Goal: Transaction & Acquisition: Purchase product/service

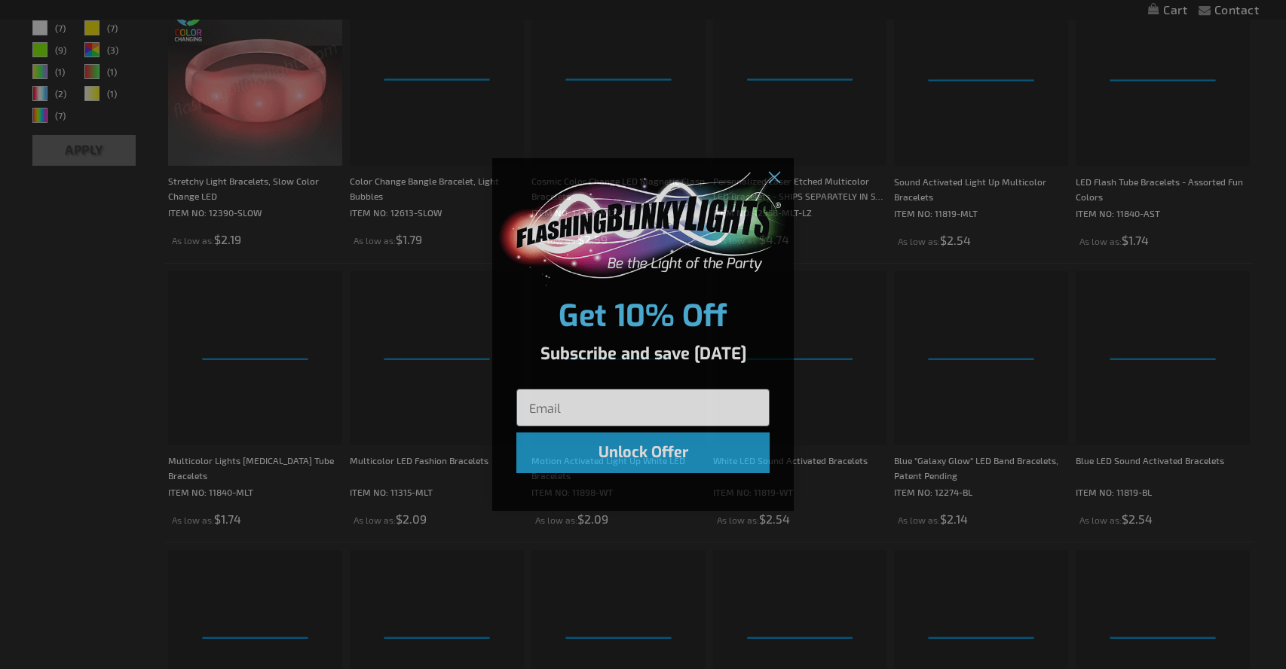
scroll to position [392, 0]
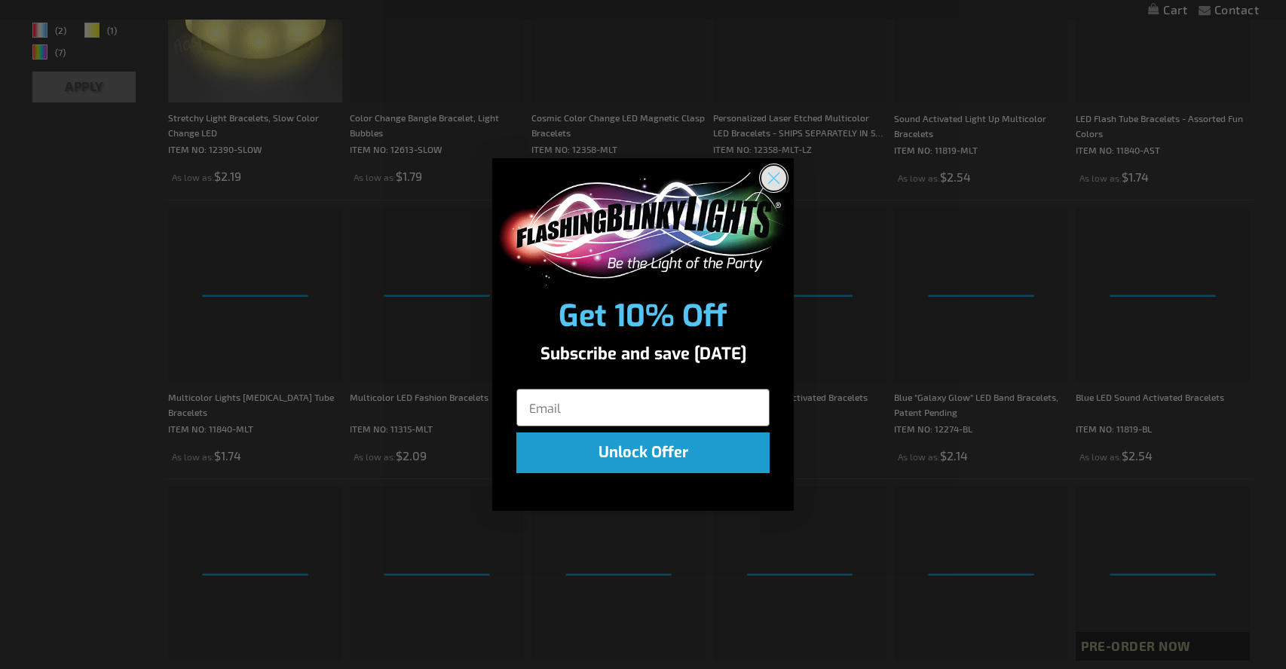
click at [769, 178] on circle "Close dialog" at bounding box center [773, 177] width 25 height 25
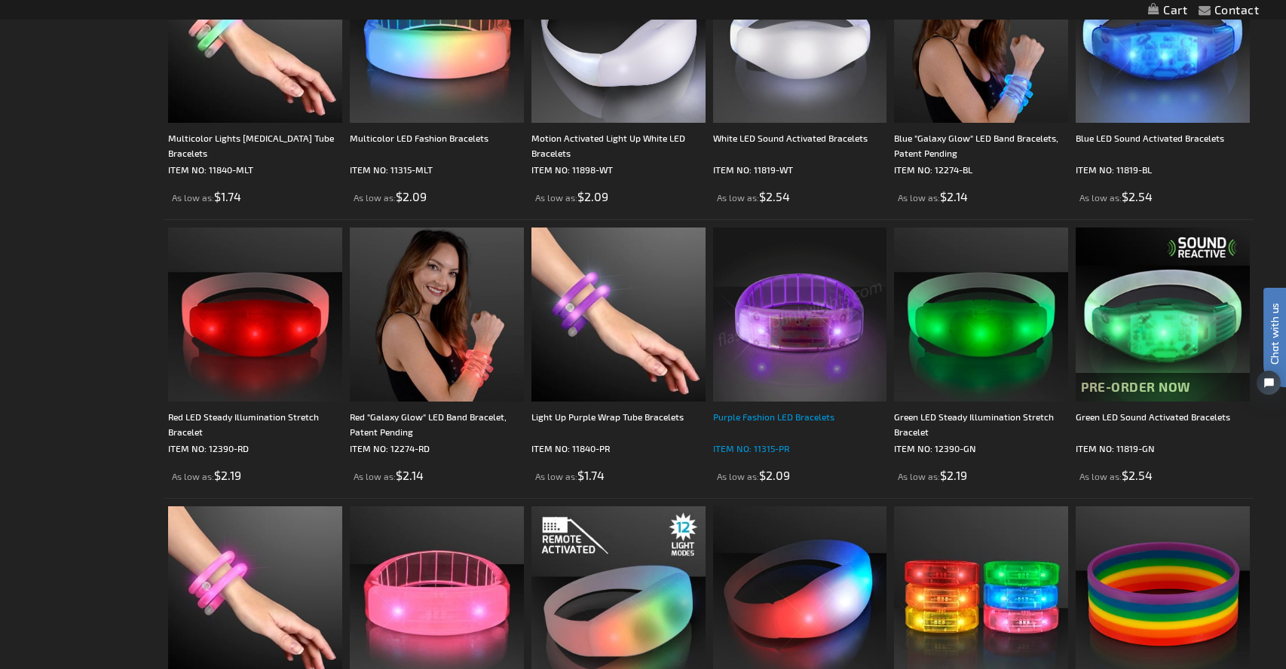
scroll to position [0, 0]
click at [773, 418] on div "Purple Fashion LED Bracelets" at bounding box center [800, 424] width 174 height 30
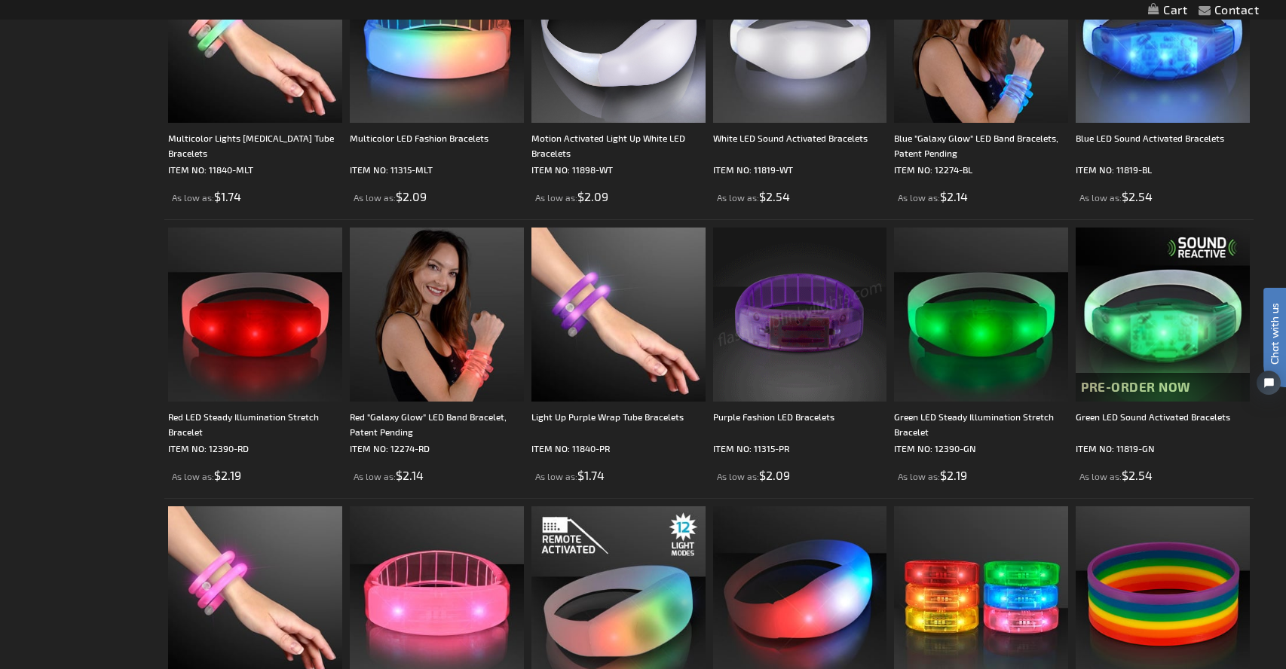
click at [768, 358] on img at bounding box center [800, 315] width 174 height 174
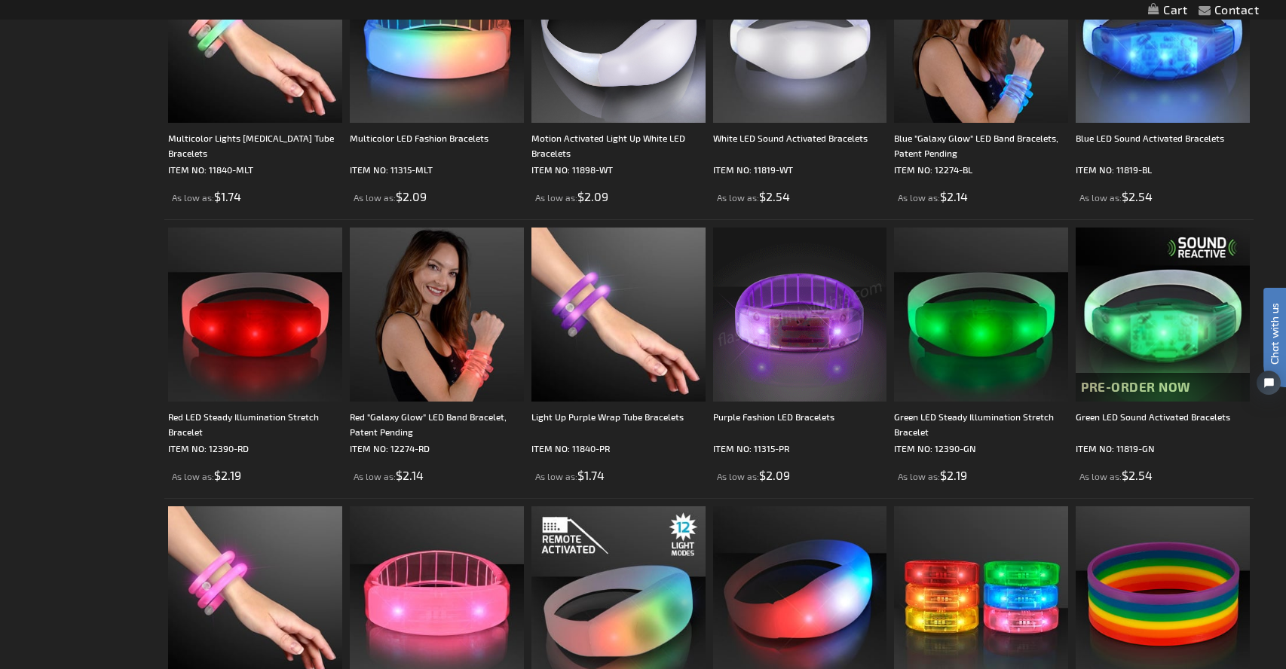
click at [768, 358] on img at bounding box center [800, 315] width 174 height 174
click at [754, 417] on div "Purple Fashion LED Bracelets" at bounding box center [800, 424] width 174 height 30
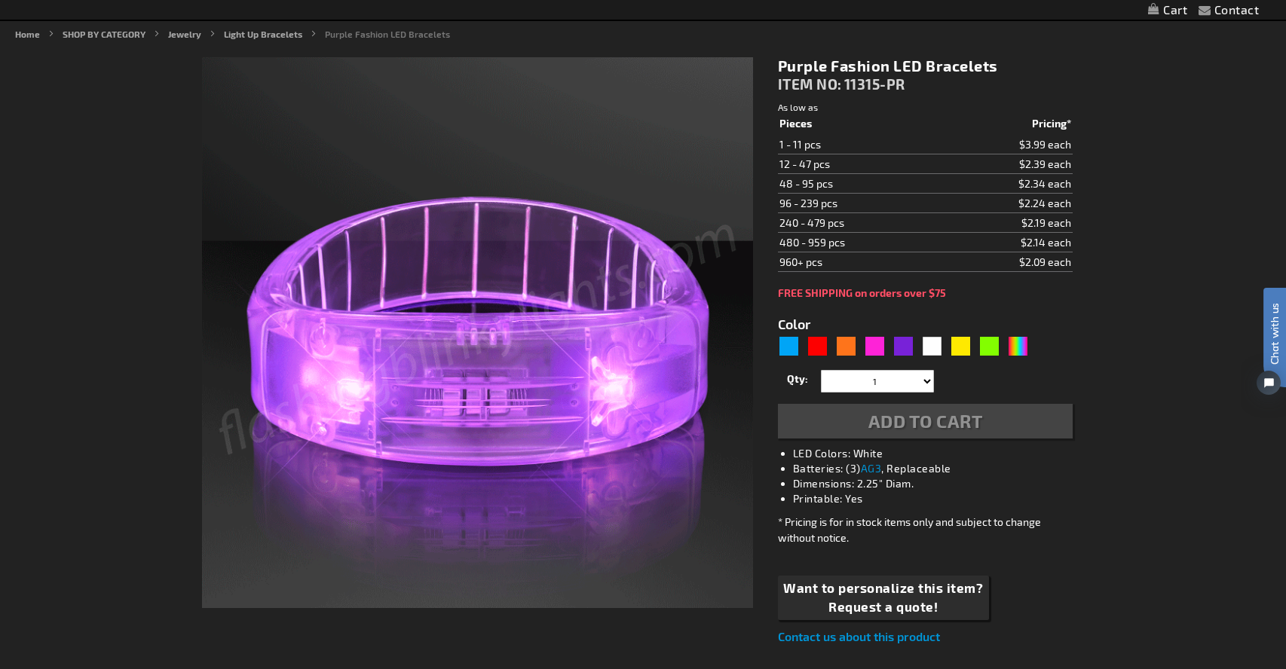
scroll to position [175, 0]
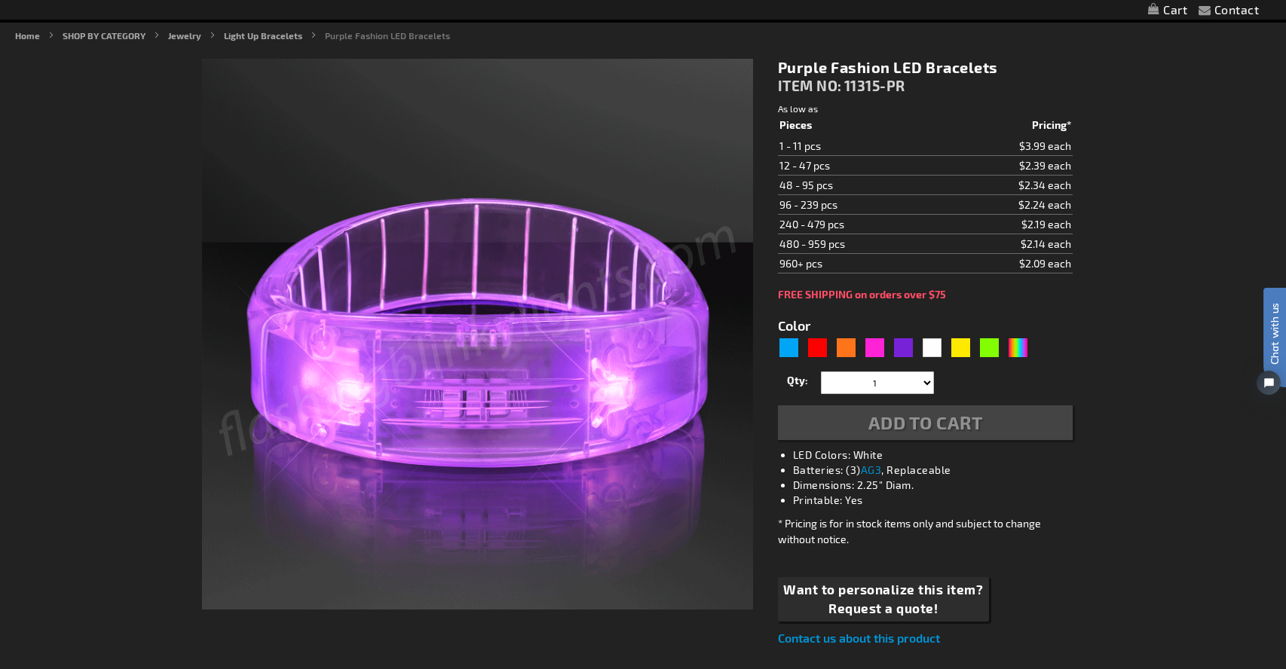
click at [1036, 165] on td "$2.39 each" at bounding box center [1007, 166] width 132 height 20
click at [479, 348] on img at bounding box center [477, 334] width 551 height 551
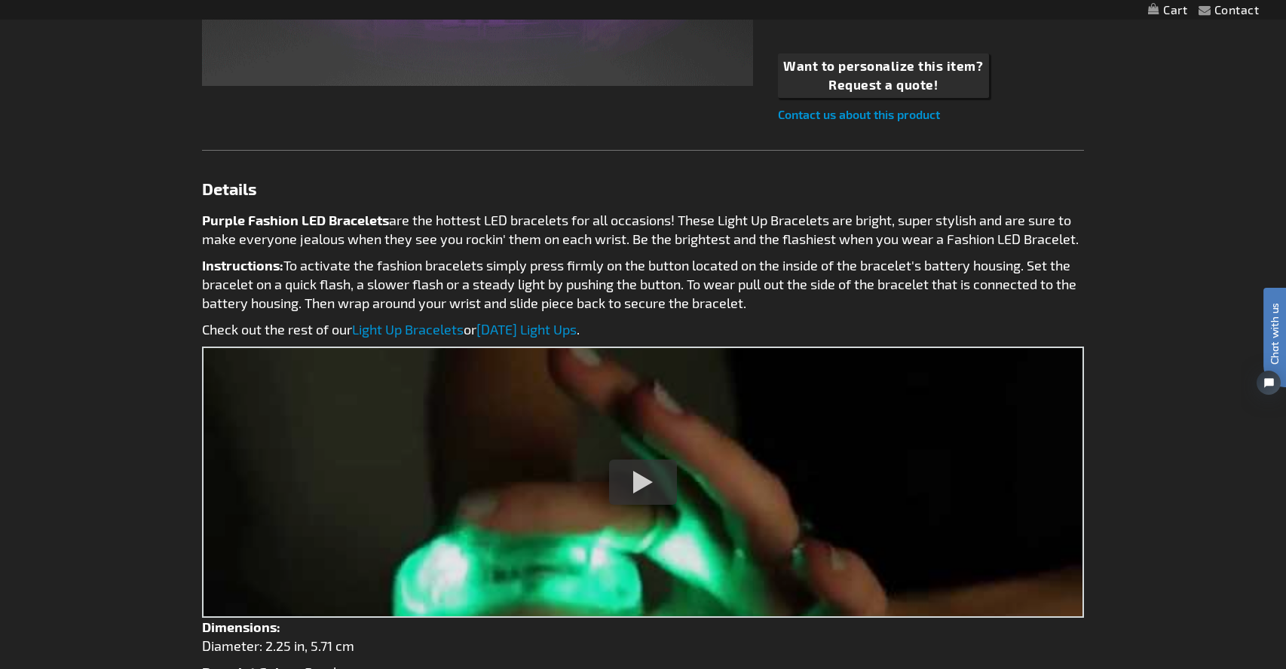
scroll to position [809, 0]
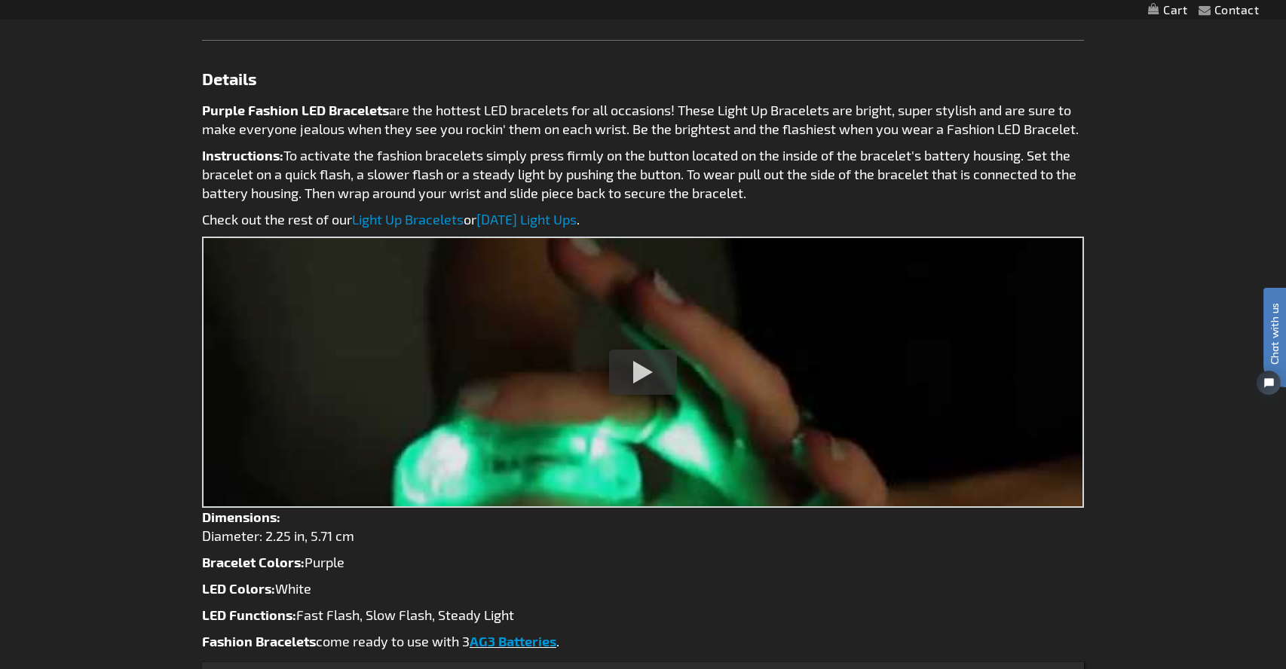
click at [666, 378] on div at bounding box center [643, 372] width 68 height 45
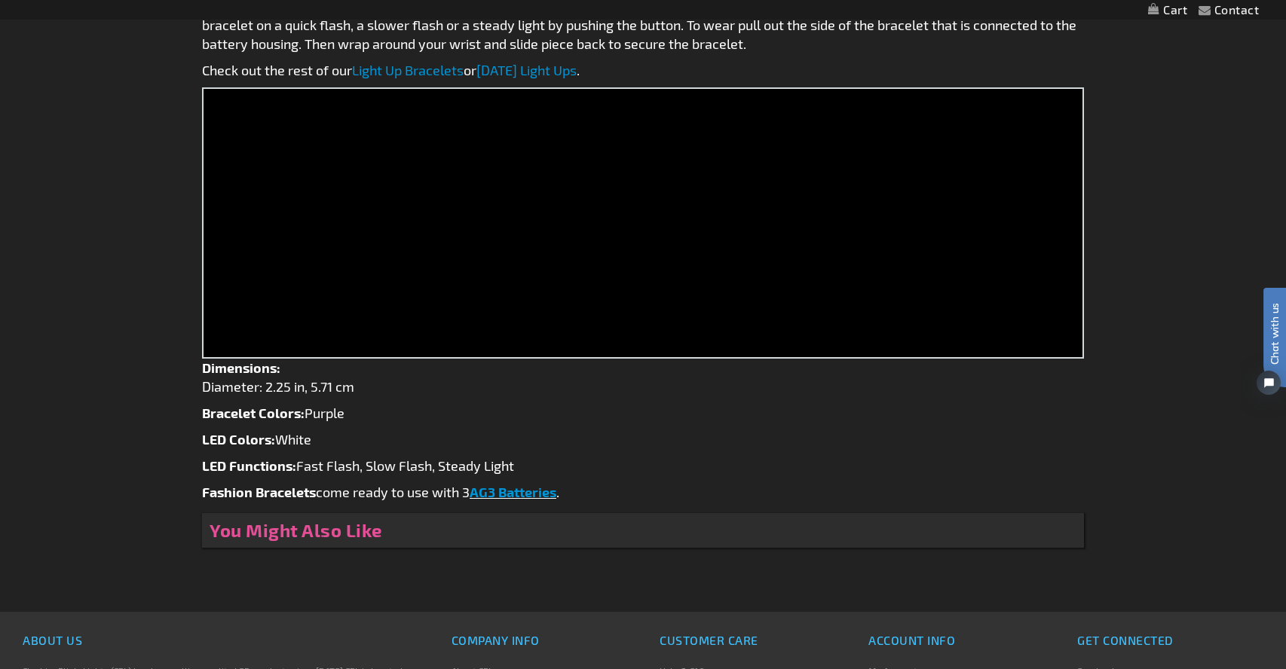
scroll to position [960, 0]
click at [504, 491] on link "AG3 Batteries" at bounding box center [513, 490] width 87 height 17
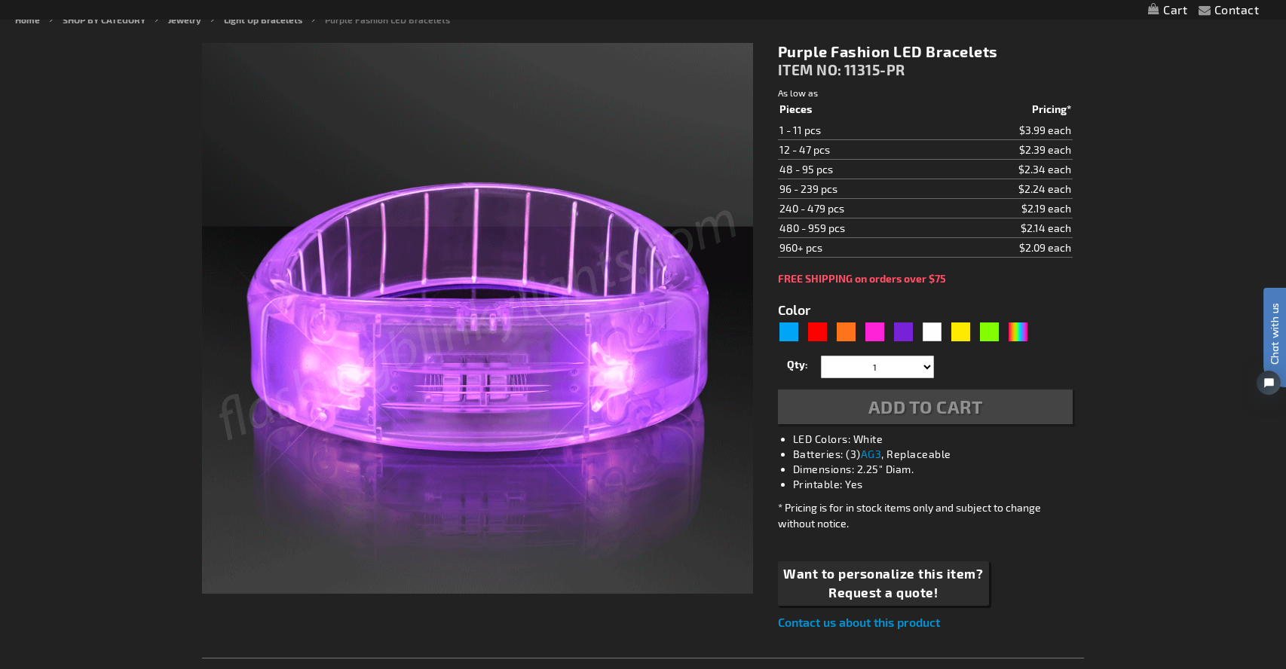
scroll to position [115, 0]
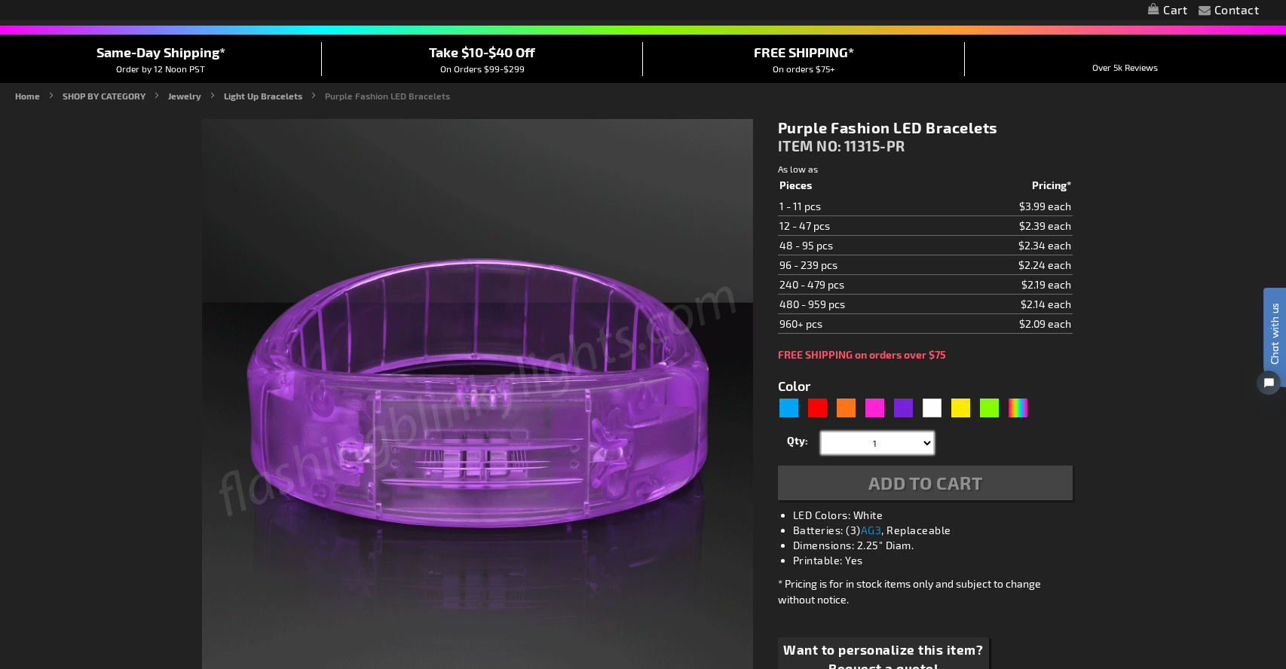
click at [926, 443] on select "1 2 3 4 5 6 7 8 9 10 11 12 24 36 48 60 72 84 96 108 120" at bounding box center [877, 443] width 113 height 23
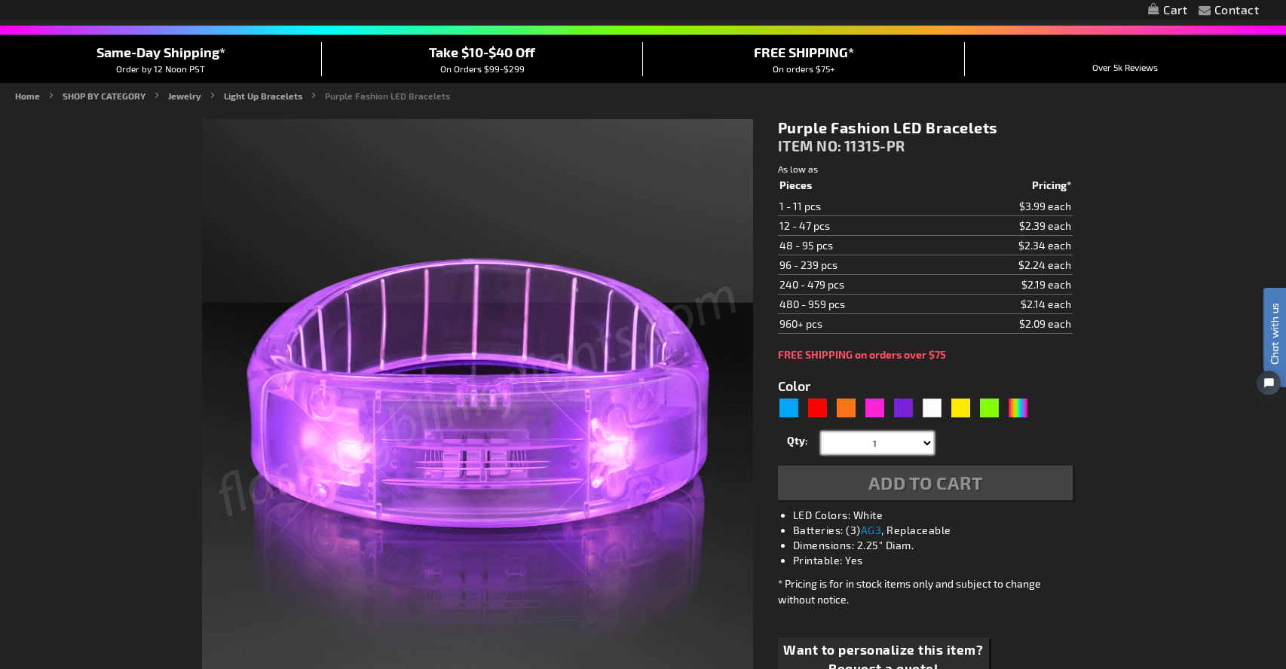
select select "48"
click at [886, 488] on div "Add to Cart" at bounding box center [925, 483] width 295 height 35
click at [905, 485] on div "Add to Cart" at bounding box center [925, 483] width 295 height 35
click at [935, 484] on div "Add to Cart" at bounding box center [925, 483] width 295 height 35
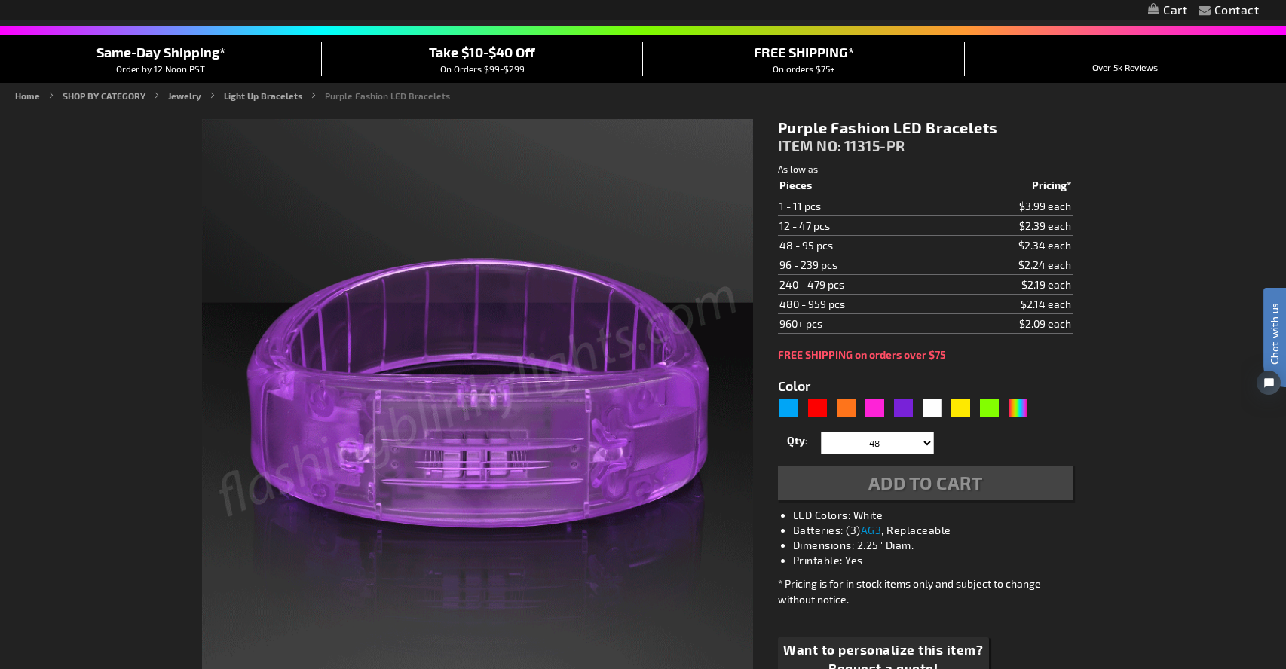
click at [913, 477] on div "Add to Cart" at bounding box center [925, 483] width 295 height 35
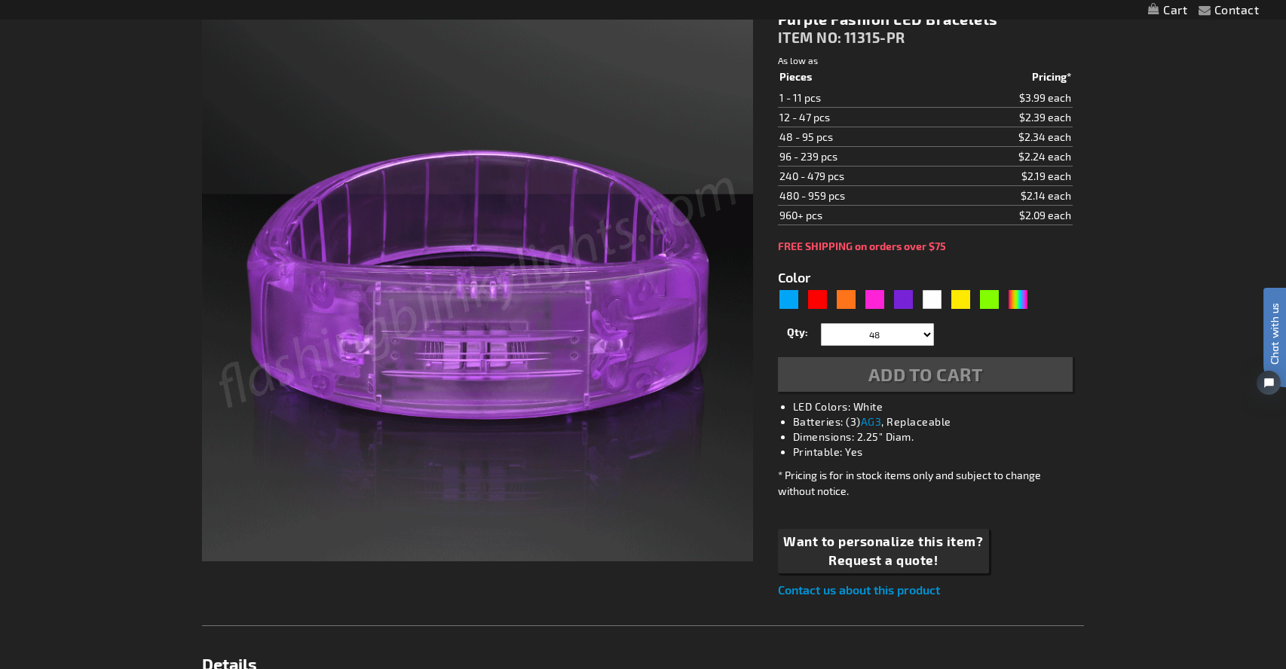
scroll to position [243, 0]
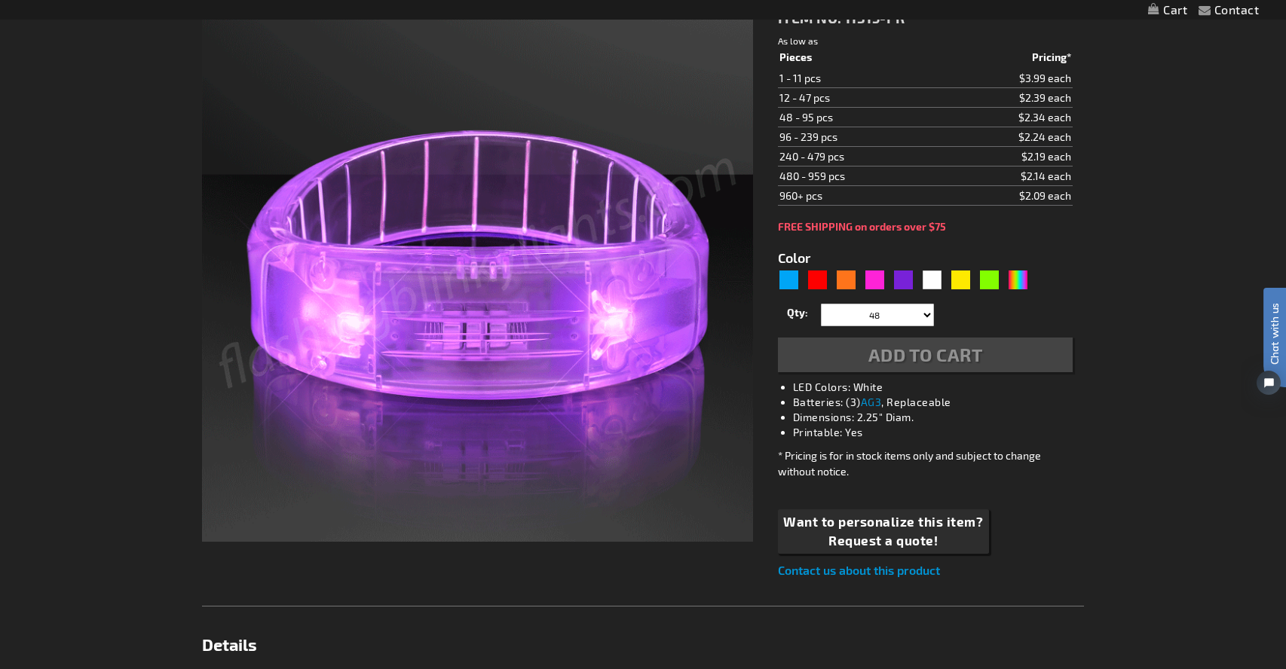
click at [909, 345] on div "Add to Cart" at bounding box center [925, 355] width 295 height 35
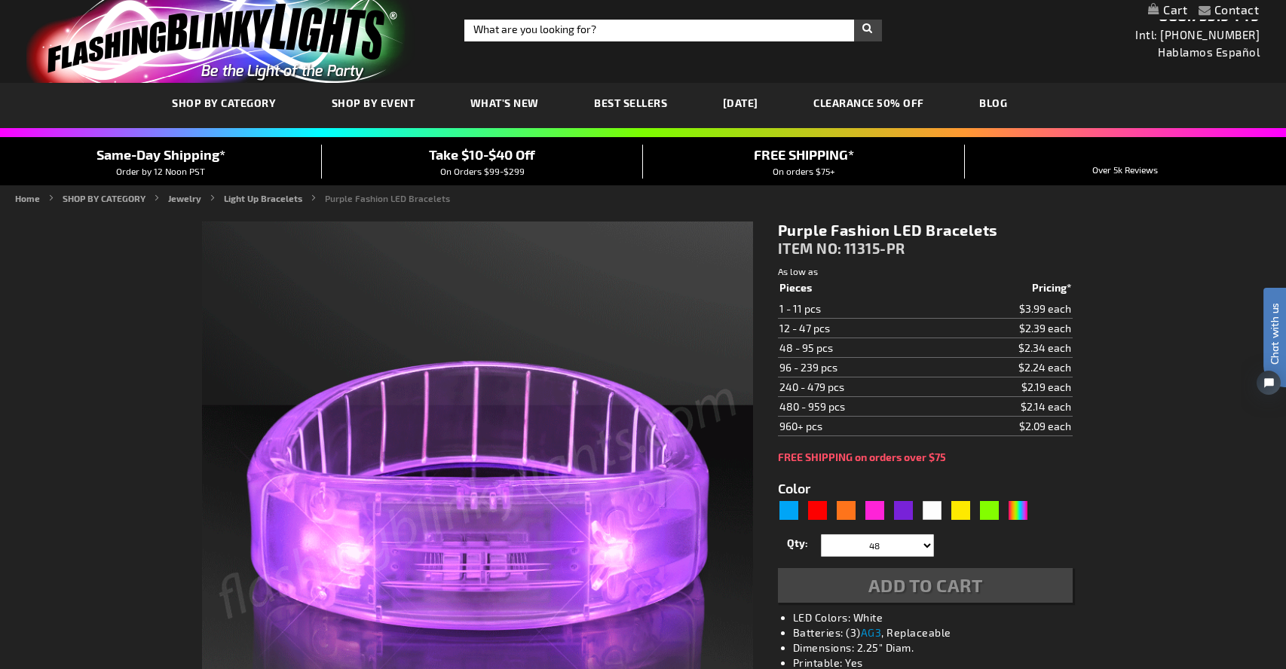
scroll to position [0, 0]
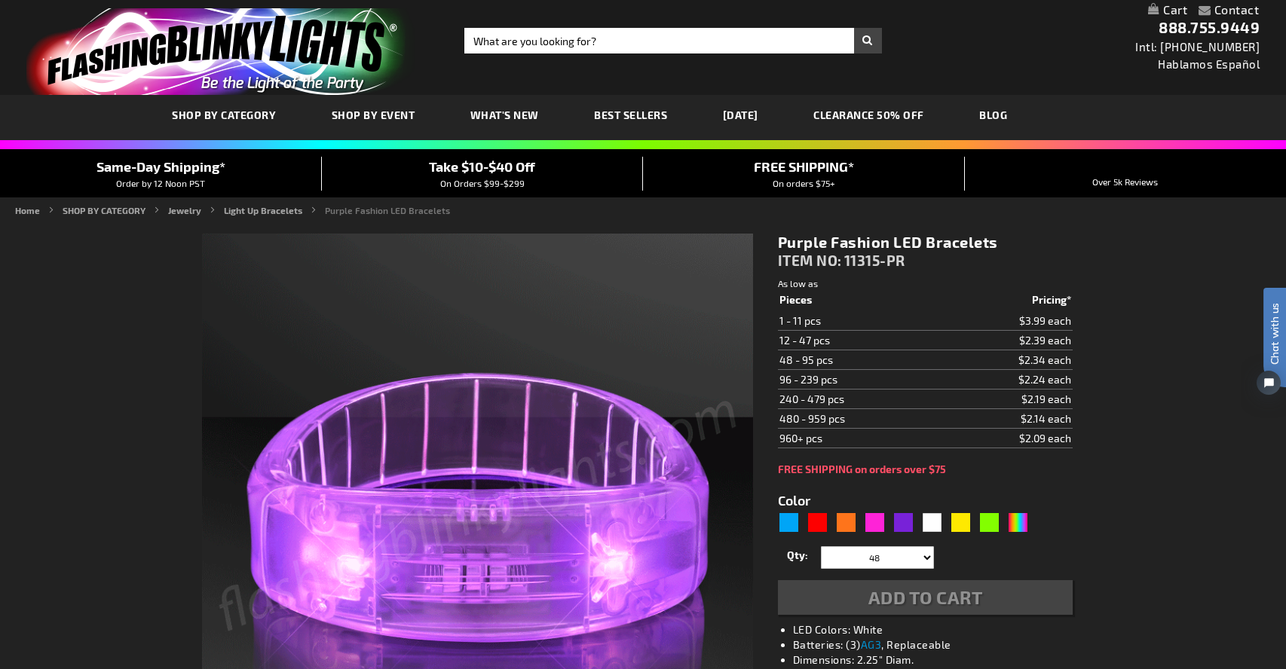
click at [857, 243] on h1 "Purple Fashion LED Bracelets" at bounding box center [925, 242] width 295 height 19
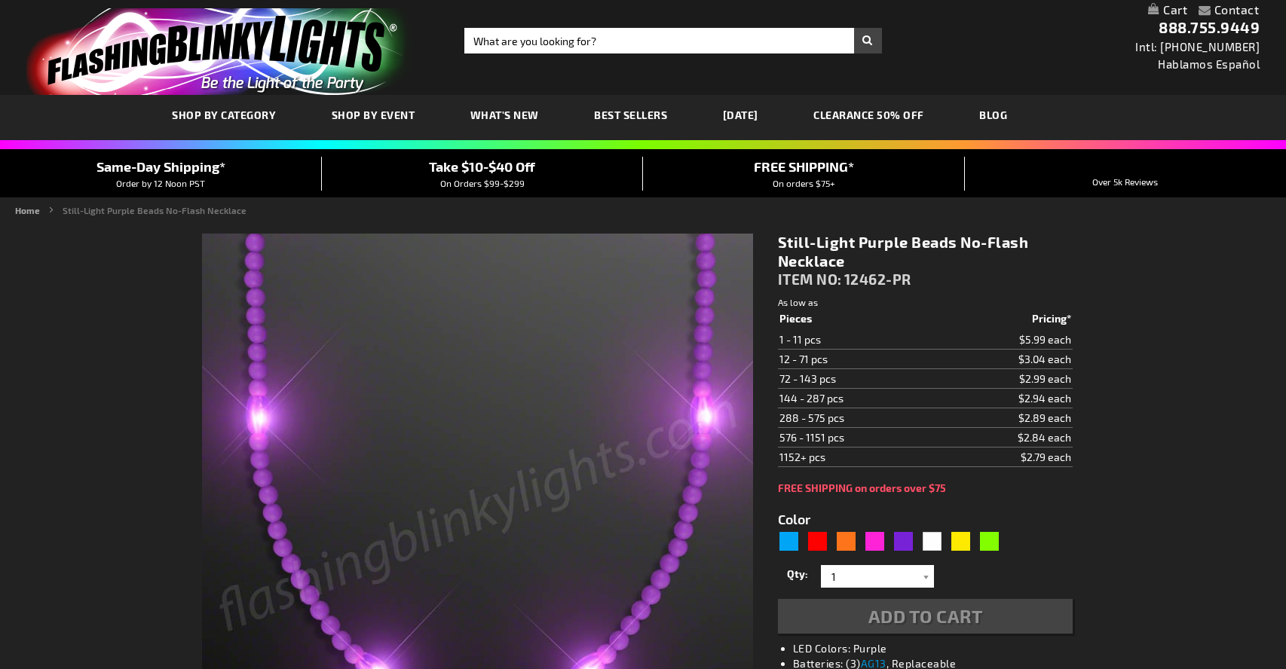
type input "5640"
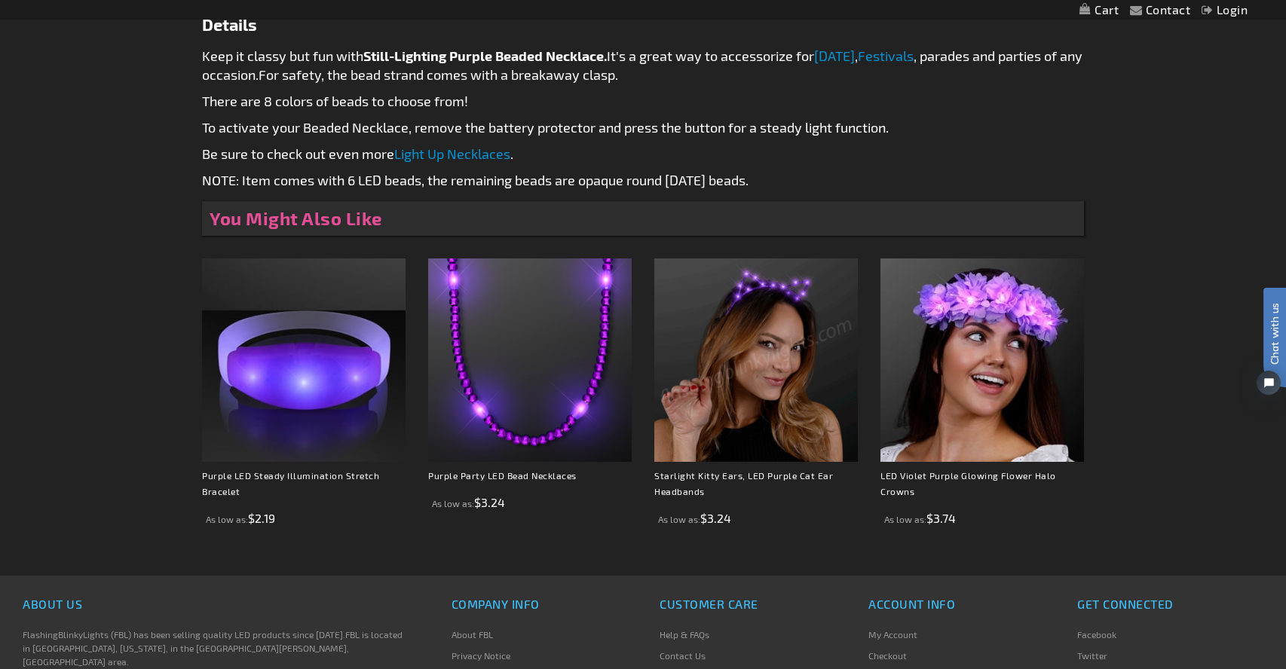
scroll to position [851, 0]
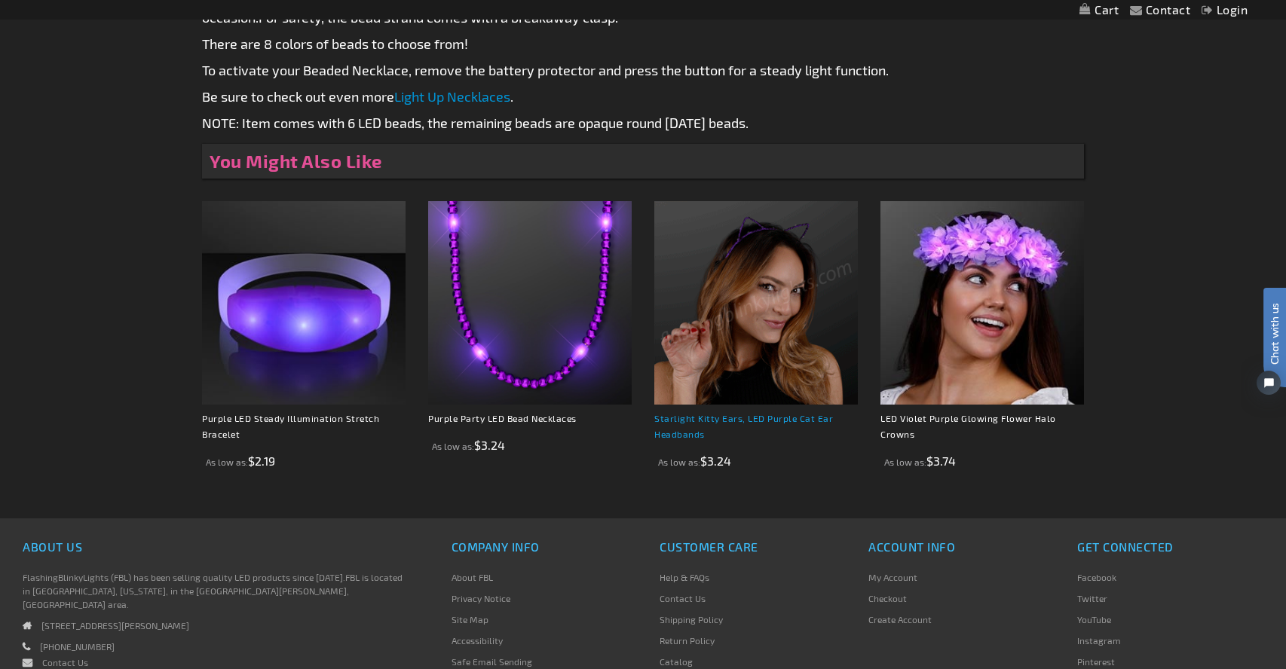
click at [746, 420] on link "Starlight Kitty Ears, LED Purple Cat Ear Headbands" at bounding box center [743, 426] width 179 height 26
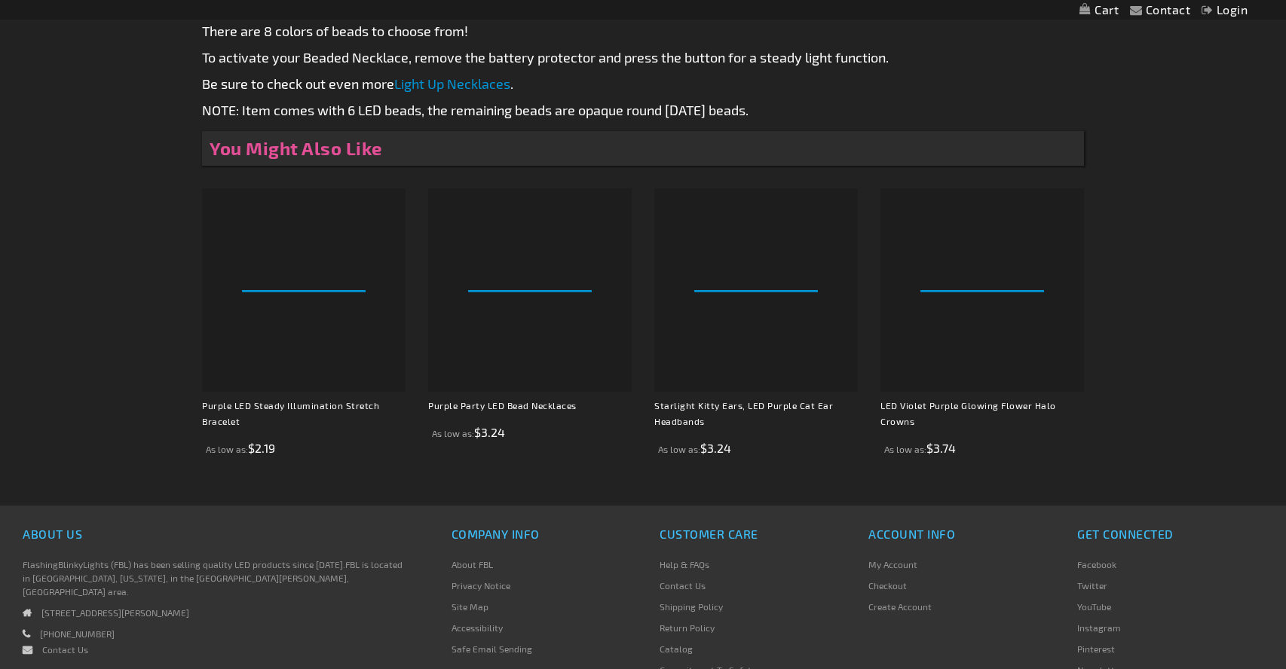
scroll to position [851, 0]
